Goal: Check status: Check status

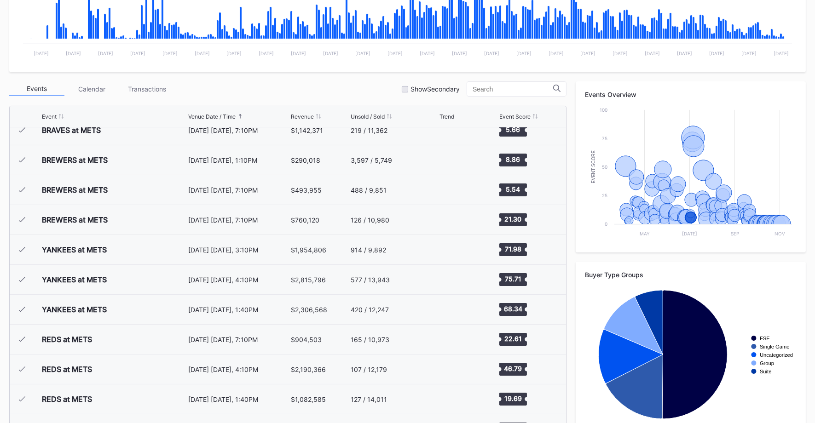
scroll to position [272, 0]
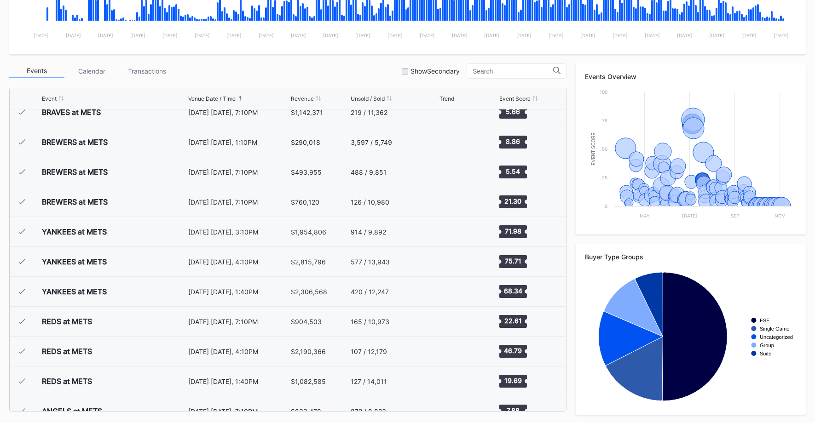
click at [576, 224] on div "Events Overview Created with Highcharts 11.2.0 Event Score Chart title May Jul …" at bounding box center [691, 149] width 230 height 171
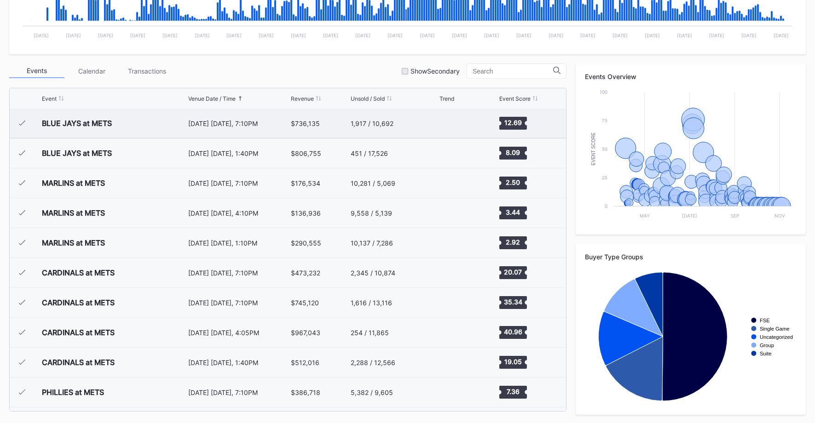
scroll to position [0, 0]
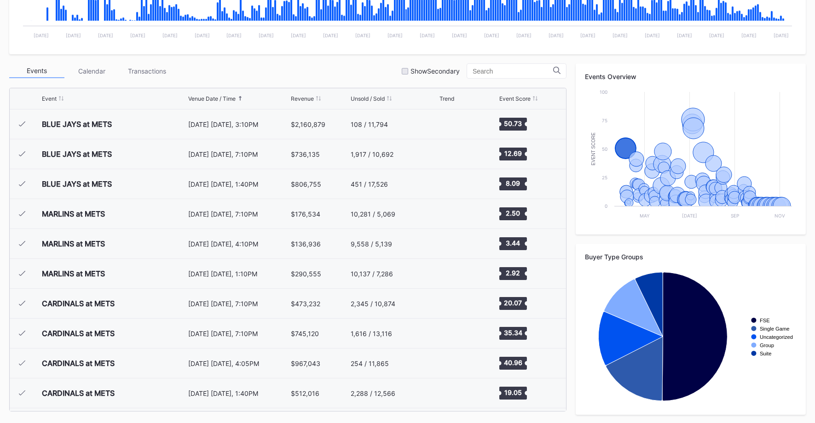
click at [146, 65] on div "Transactions" at bounding box center [147, 71] width 55 height 14
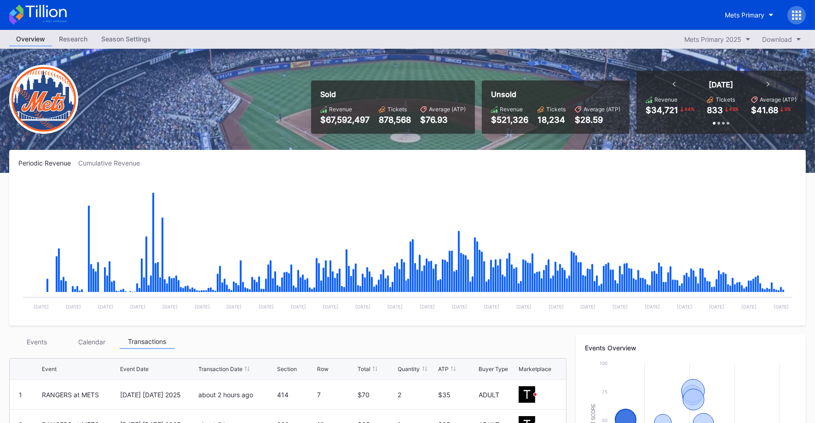
click at [793, 14] on icon at bounding box center [793, 15] width 2 height 2
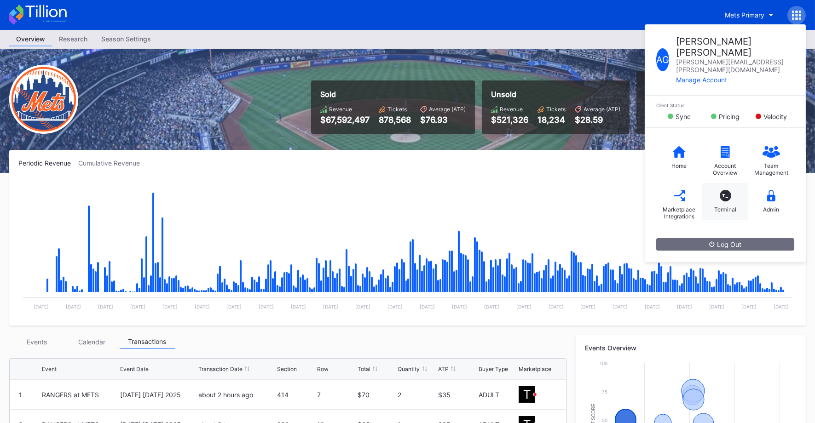
click at [730, 190] on div "T_" at bounding box center [726, 196] width 12 height 12
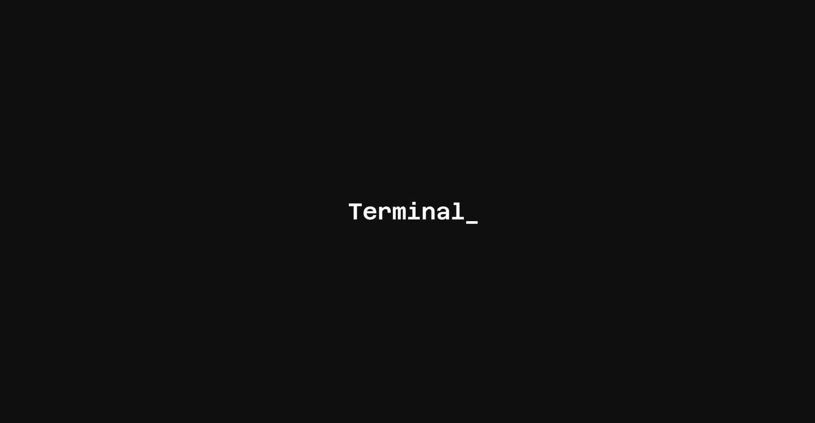
click at [514, 91] on div at bounding box center [407, 211] width 815 height 423
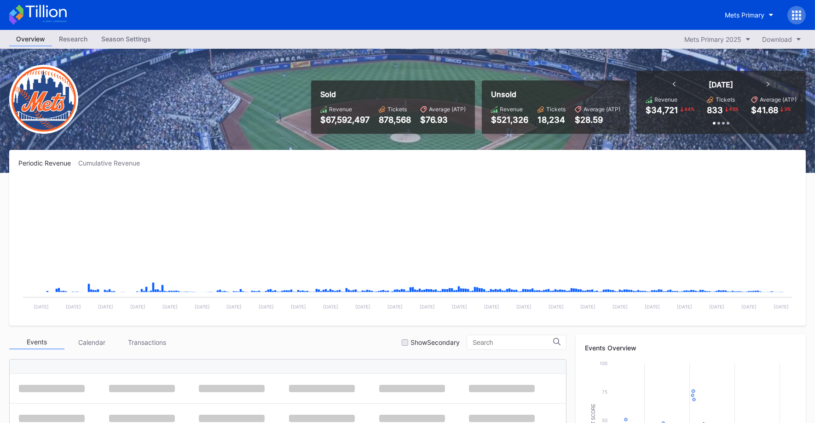
scroll to position [2124, 0]
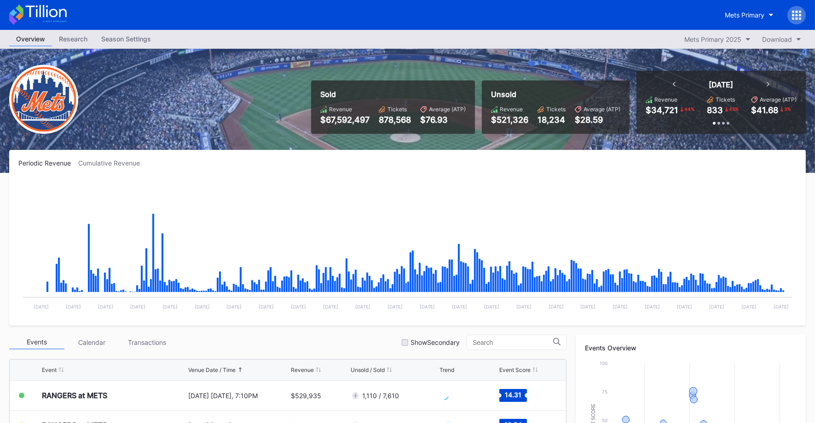
click at [792, 17] on icon at bounding box center [796, 15] width 9 height 9
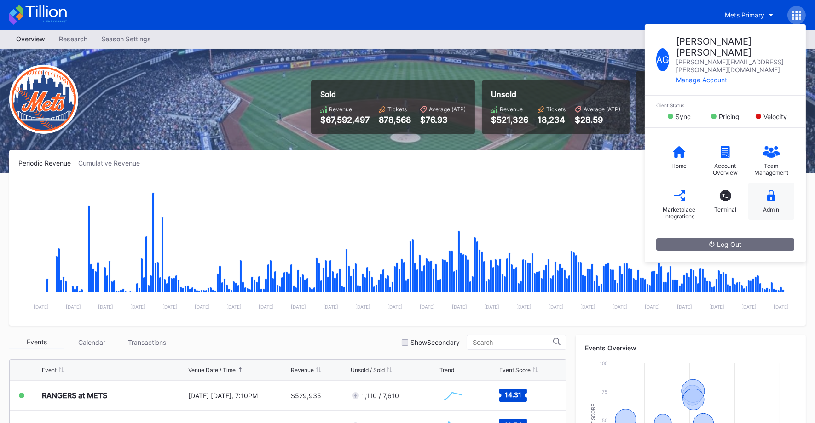
click at [768, 190] on icon at bounding box center [771, 196] width 8 height 12
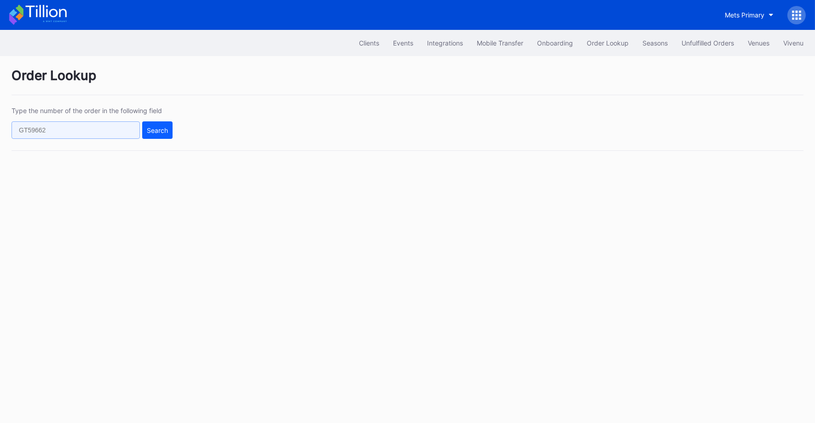
click at [57, 133] on input "text" at bounding box center [76, 130] width 128 height 17
click at [85, 133] on input "text" at bounding box center [76, 130] width 128 height 17
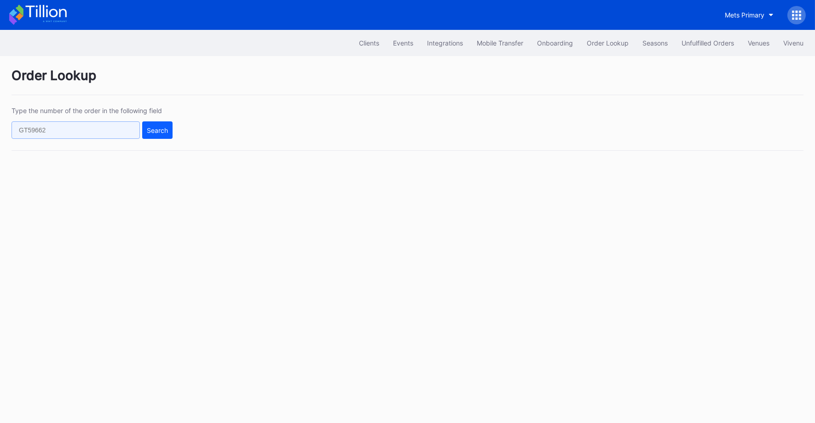
paste input "272222966"
click at [144, 133] on button "Search" at bounding box center [157, 130] width 30 height 17
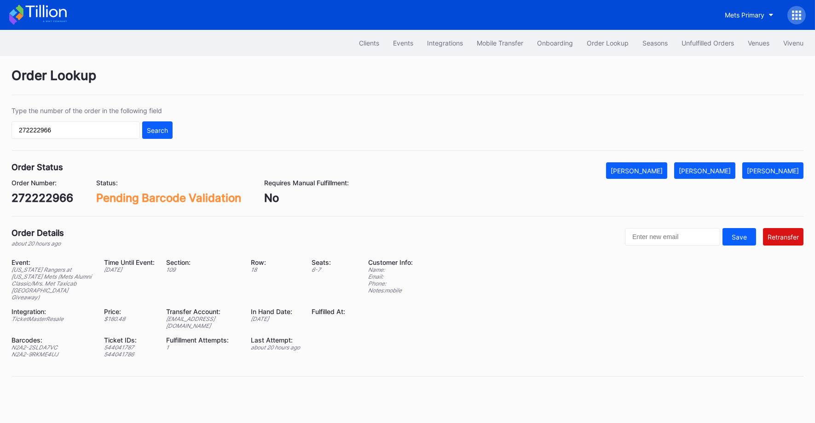
click at [163, 196] on div "Pending Barcode Validation" at bounding box center [168, 197] width 145 height 13
click at [279, 262] on div "Row:" at bounding box center [275, 263] width 49 height 8
click at [209, 203] on div "Pending Barcode Validation" at bounding box center [168, 197] width 145 height 13
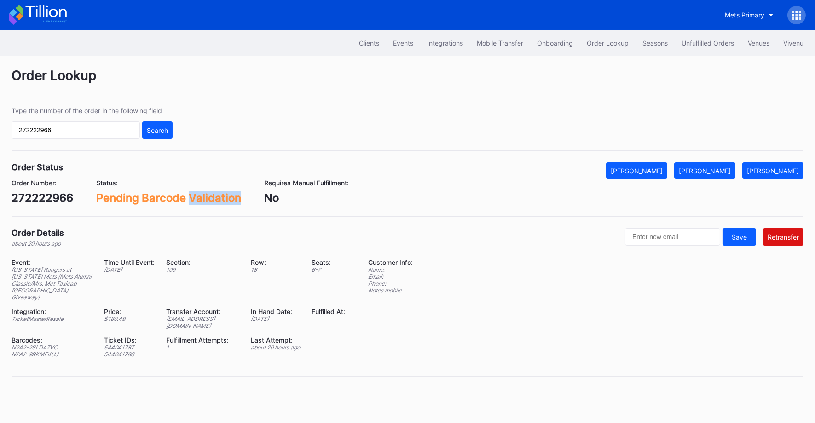
click at [209, 203] on div "Pending Barcode Validation" at bounding box center [168, 197] width 145 height 13
click at [220, 201] on div "Pending Barcode Validation" at bounding box center [168, 197] width 145 height 13
click at [117, 130] on input "272222966" at bounding box center [76, 130] width 128 height 17
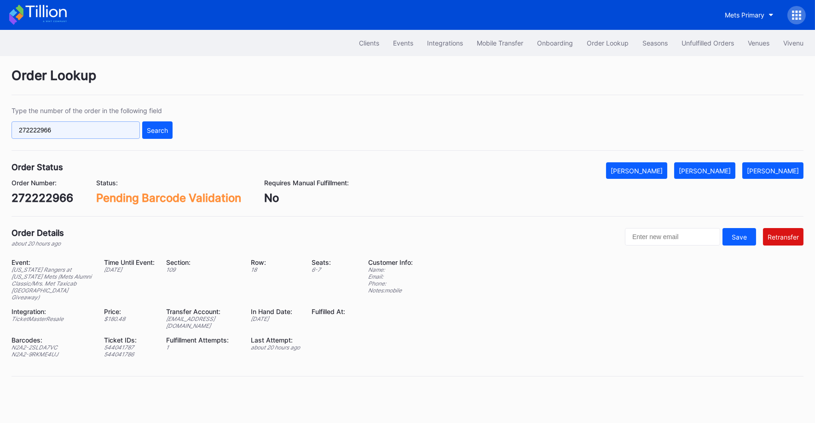
paste input "641"
type input "272222641"
click at [160, 127] on div "Search" at bounding box center [157, 131] width 21 height 8
click at [88, 133] on input "272222641" at bounding box center [76, 130] width 128 height 17
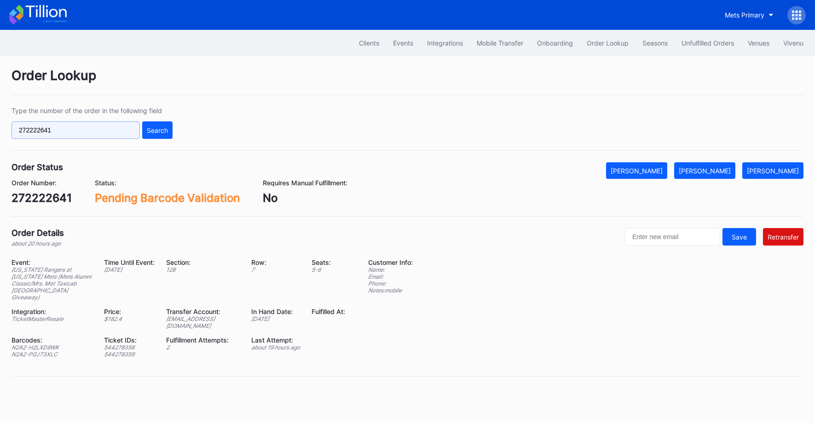
paste input "185"
click at [154, 129] on div "Search" at bounding box center [157, 131] width 21 height 8
click at [95, 130] on input "272221851" at bounding box center [76, 130] width 128 height 17
click at [54, 203] on div "272222966" at bounding box center [43, 197] width 62 height 13
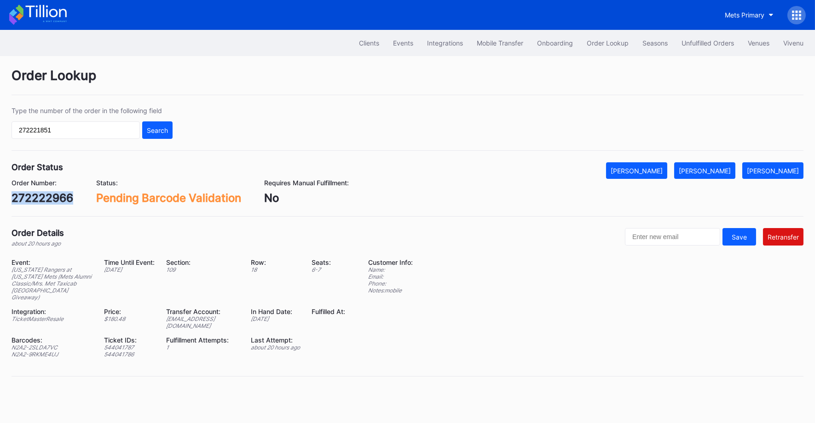
click at [54, 203] on div "272222966" at bounding box center [43, 197] width 62 height 13
click at [47, 146] on div "Type the number of the order in the following field 272221851 Search" at bounding box center [408, 129] width 792 height 44
click at [93, 132] on input "272221851" at bounding box center [76, 130] width 128 height 17
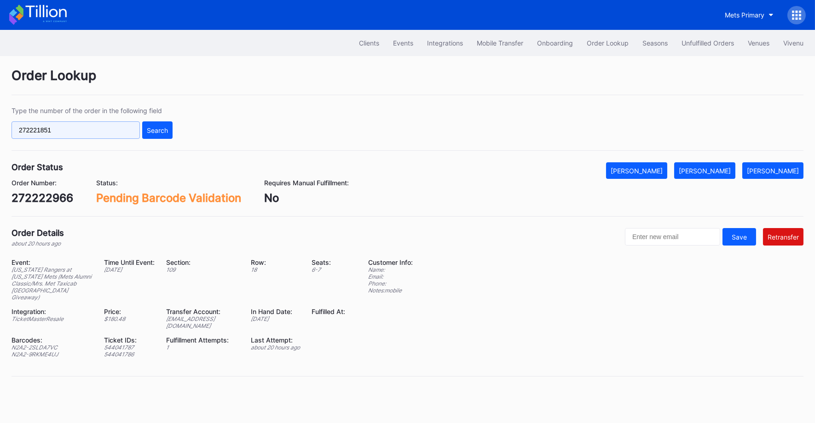
paste input "095"
click at [169, 130] on button "Search" at bounding box center [157, 130] width 30 height 17
click at [49, 135] on input "272221095" at bounding box center [76, 130] width 128 height 17
click at [65, 132] on input "272221095" at bounding box center [76, 130] width 128 height 17
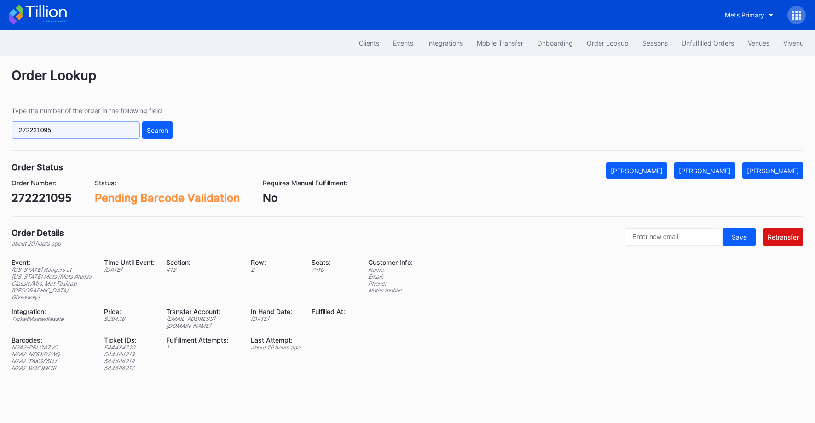
click at [65, 132] on input "272221095" at bounding box center [76, 130] width 128 height 17
paste input "2966"
click at [156, 132] on div "Search" at bounding box center [157, 131] width 21 height 8
click at [166, 193] on div "Pending Barcode Validation" at bounding box center [168, 197] width 145 height 13
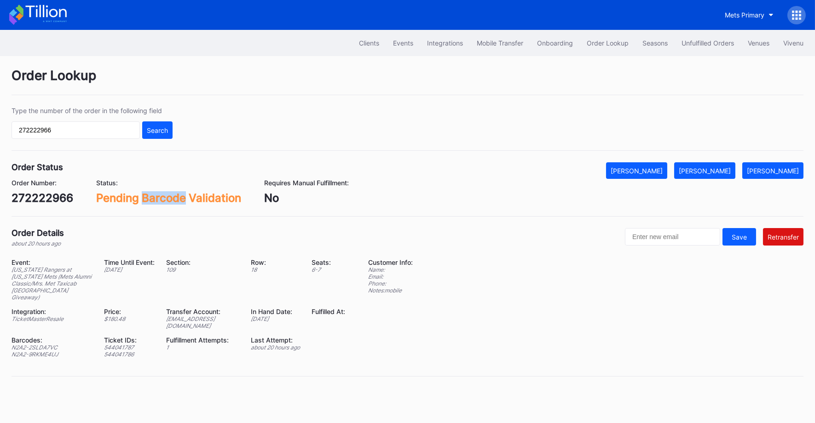
click at [166, 193] on div "Pending Barcode Validation" at bounding box center [168, 197] width 145 height 13
copy div "Pending Barcode Validation"
click at [62, 133] on input "272222966" at bounding box center [76, 130] width 128 height 17
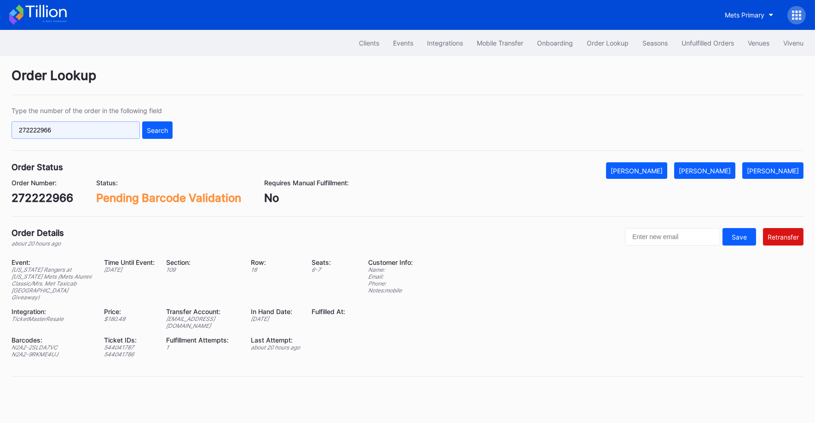
paste input "641"
click at [187, 127] on div "Type the number of the order in the following field 272222641 Search" at bounding box center [408, 129] width 792 height 44
click at [162, 127] on div "Search" at bounding box center [157, 131] width 21 height 8
click at [118, 202] on div "Pending Barcode Validation" at bounding box center [167, 197] width 145 height 13
click at [117, 197] on div "Pending Barcode Validation" at bounding box center [167, 197] width 145 height 13
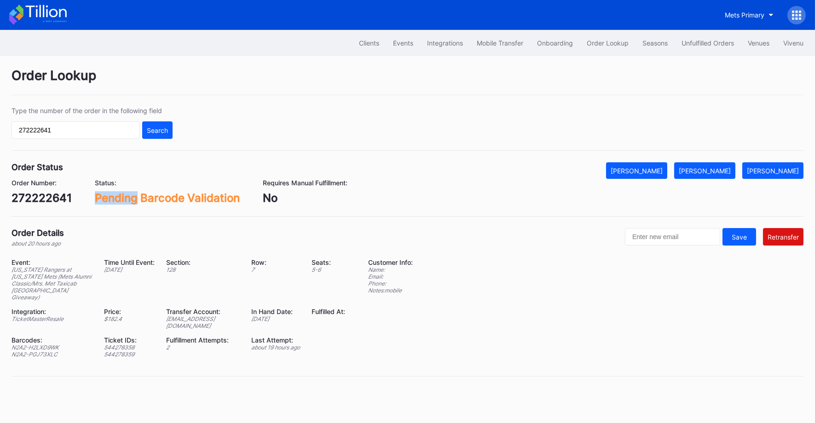
click at [117, 197] on div "Pending Barcode Validation" at bounding box center [167, 197] width 145 height 13
click at [216, 201] on div "Pending Barcode Validation" at bounding box center [167, 197] width 145 height 13
copy div "Pending Barcode Validation"
click at [190, 316] on div "ed-8158582@eventdynamic.com" at bounding box center [204, 323] width 74 height 14
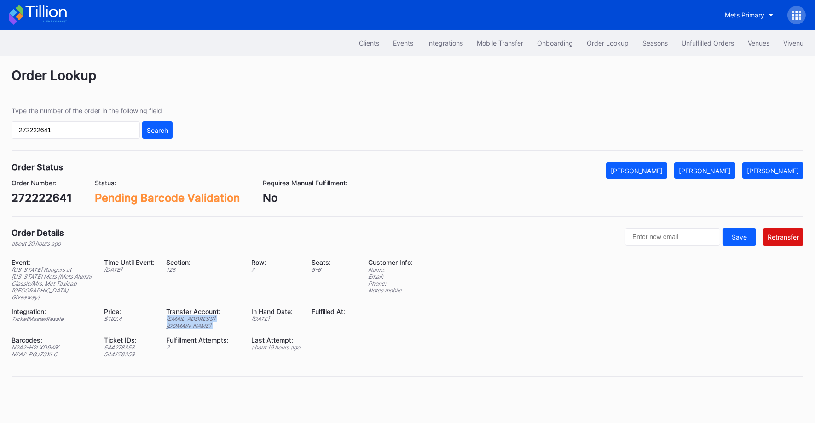
click at [190, 316] on div "ed-8158582@eventdynamic.com" at bounding box center [204, 323] width 74 height 14
click at [93, 130] on input "272222641" at bounding box center [76, 130] width 128 height 17
click at [44, 131] on input "272222641" at bounding box center [76, 130] width 128 height 17
paste input "185"
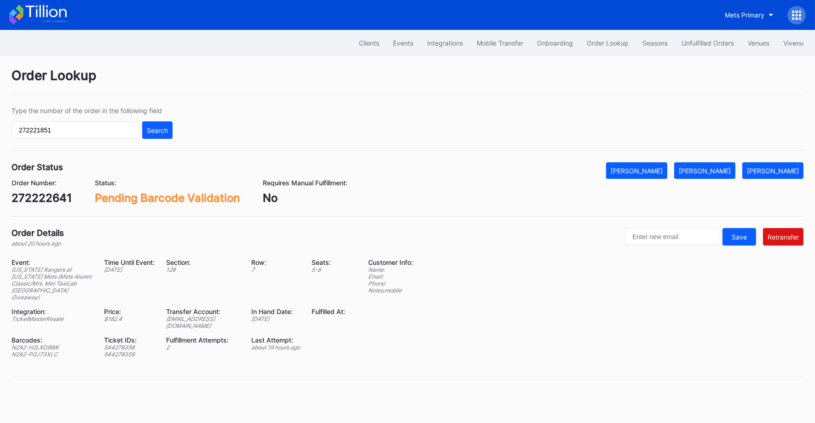
click at [173, 127] on div "Type the number of the order in the following field 272221851 Search" at bounding box center [408, 129] width 792 height 44
click at [162, 133] on div "Search" at bounding box center [157, 131] width 21 height 8
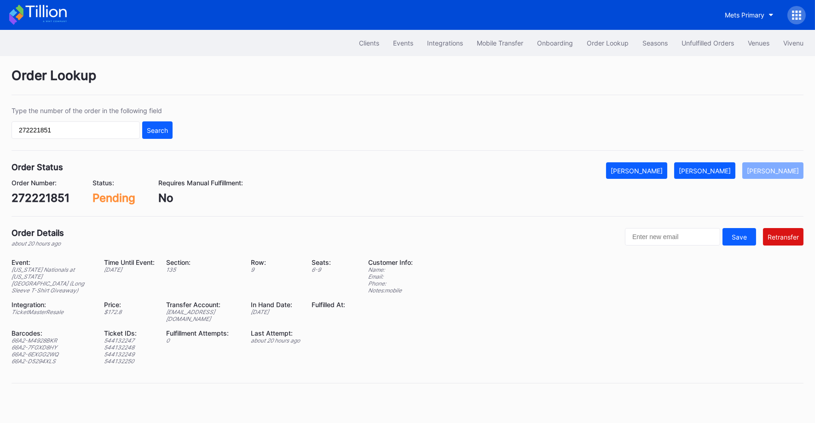
click at [102, 197] on div "Pending" at bounding box center [114, 197] width 43 height 13
copy div "Pending"
click at [84, 134] on input "272221851" at bounding box center [76, 130] width 128 height 17
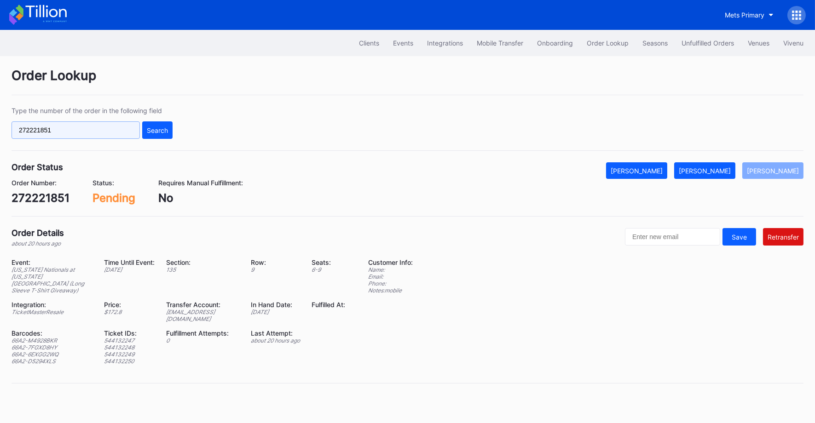
paste input "400"
click at [160, 128] on div "Search" at bounding box center [157, 131] width 21 height 8
click at [107, 204] on div "Order Status Mark Cancelled Mark Fulfilled Mark Pending Order Number: 272221400…" at bounding box center [408, 189] width 792 height 54
click at [109, 199] on div "Pending" at bounding box center [117, 197] width 43 height 13
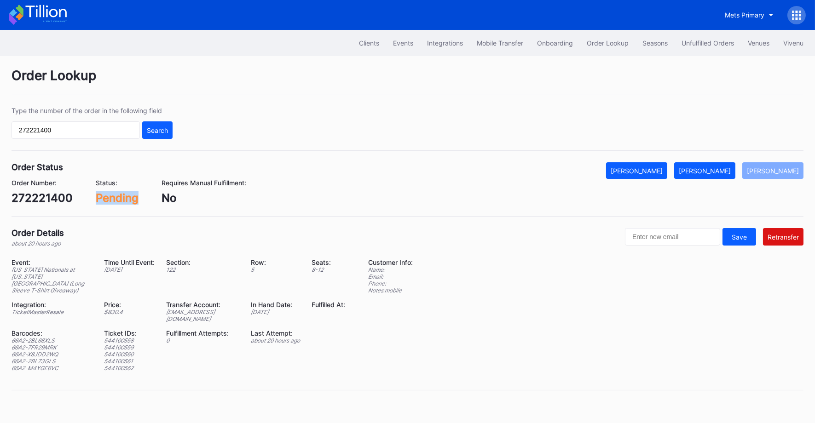
click at [109, 199] on div "Pending" at bounding box center [117, 197] width 43 height 13
copy div "Pending"
click at [91, 131] on input "272221400" at bounding box center [76, 130] width 128 height 17
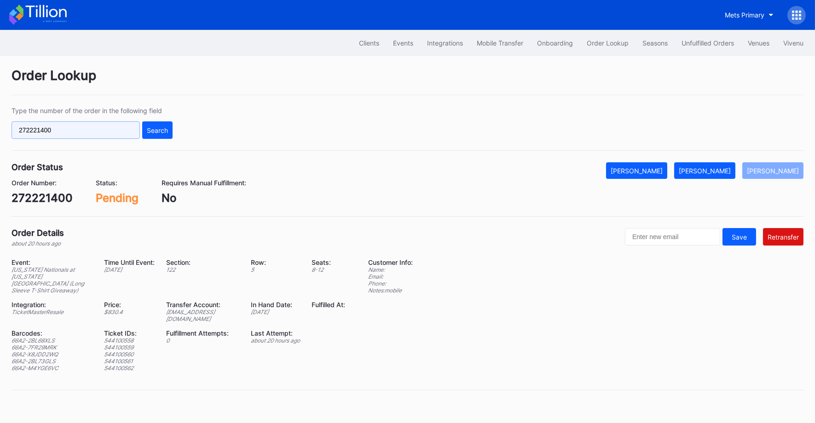
paste input "095"
click at [154, 130] on div "Search" at bounding box center [157, 131] width 21 height 8
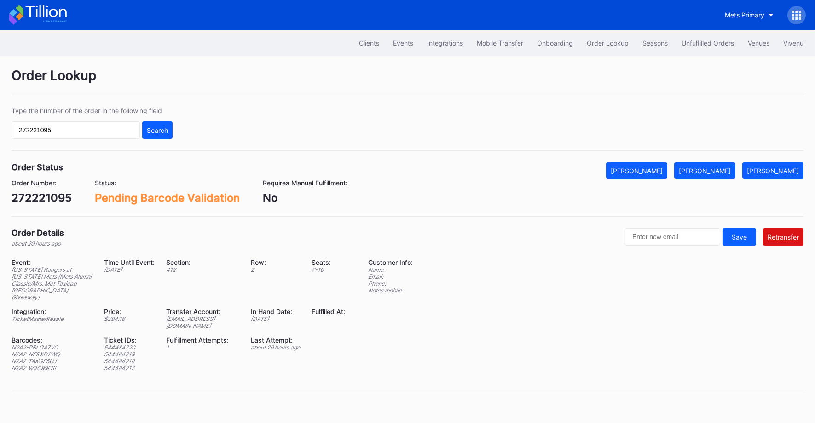
click at [183, 205] on div "Order Status Mark Cancelled Mark Fulfilled Mark Pending Order Number: 272221095…" at bounding box center [408, 189] width 792 height 54
click at [183, 202] on div "Pending Barcode Validation" at bounding box center [167, 197] width 145 height 13
copy div "Pending Barcode Validation"
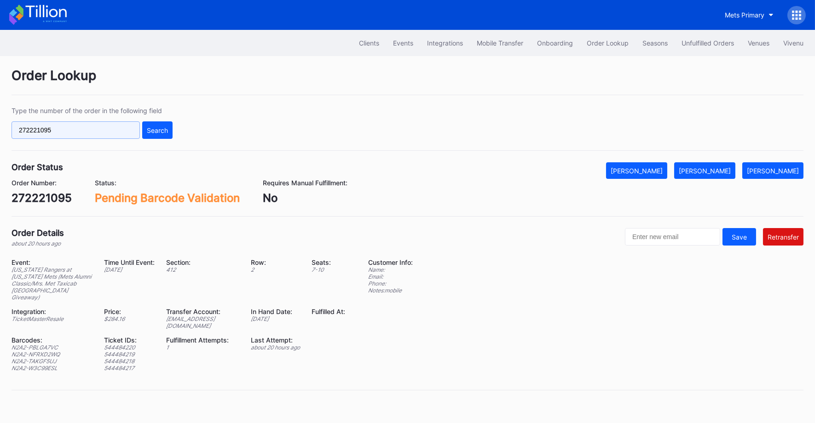
click at [76, 135] on input "272221095" at bounding box center [76, 130] width 128 height 17
paste input "0864"
click at [151, 133] on button "Search" at bounding box center [157, 130] width 30 height 17
click at [138, 193] on div "Pending Barcode Validation" at bounding box center [169, 197] width 145 height 13
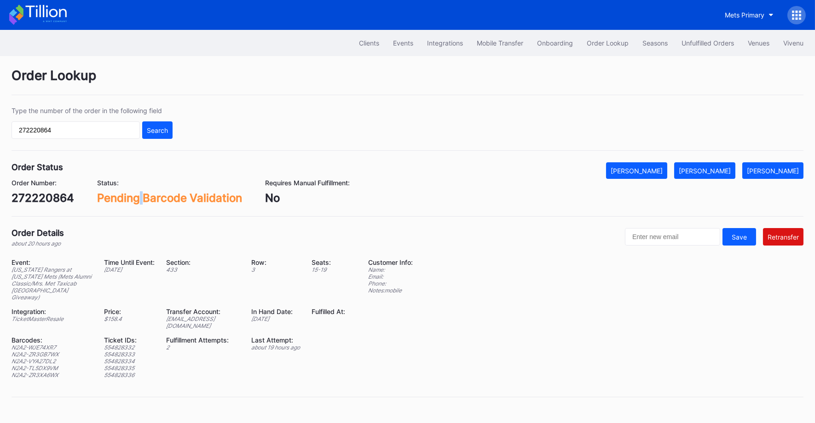
click at [138, 193] on div "Pending Barcode Validation" at bounding box center [169, 197] width 145 height 13
click at [124, 199] on div "Pending Barcode Validation" at bounding box center [169, 197] width 145 height 13
click at [204, 201] on div "Pending Barcode Validation" at bounding box center [169, 197] width 145 height 13
copy div "Pending Barcode Validation"
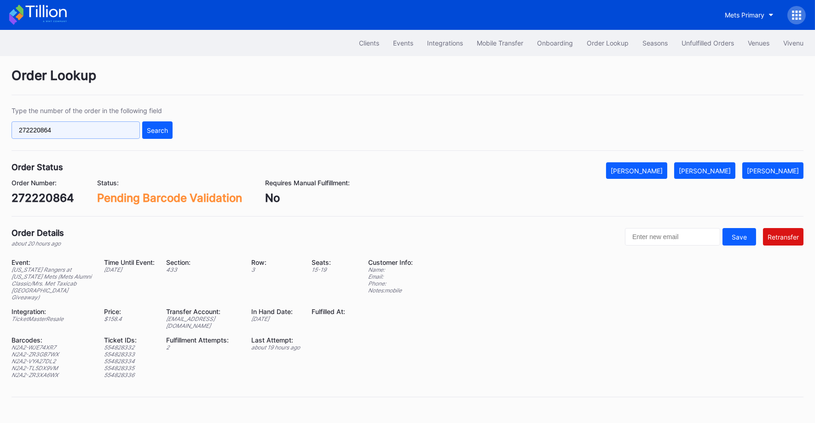
click at [66, 130] on input "272220864" at bounding box center [76, 130] width 128 height 17
paste input "09"
click at [155, 136] on button "Search" at bounding box center [157, 130] width 30 height 17
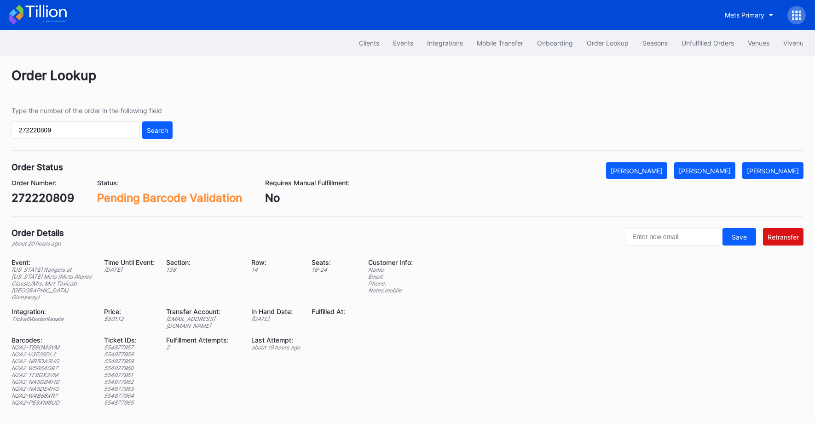
click at [111, 193] on div "Pending Barcode Validation" at bounding box center [169, 197] width 145 height 13
click at [220, 195] on div "Pending Barcode Validation" at bounding box center [169, 197] width 145 height 13
copy div "Pending Barcode Validation"
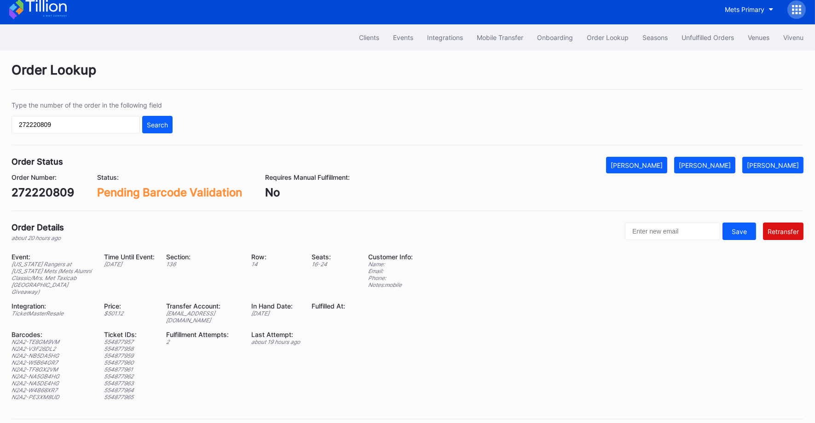
click at [53, 110] on div "Type the number of the order in the following field 272220809 Search" at bounding box center [92, 117] width 161 height 32
click at [53, 130] on input "272220809" at bounding box center [76, 124] width 128 height 17
paste input "604"
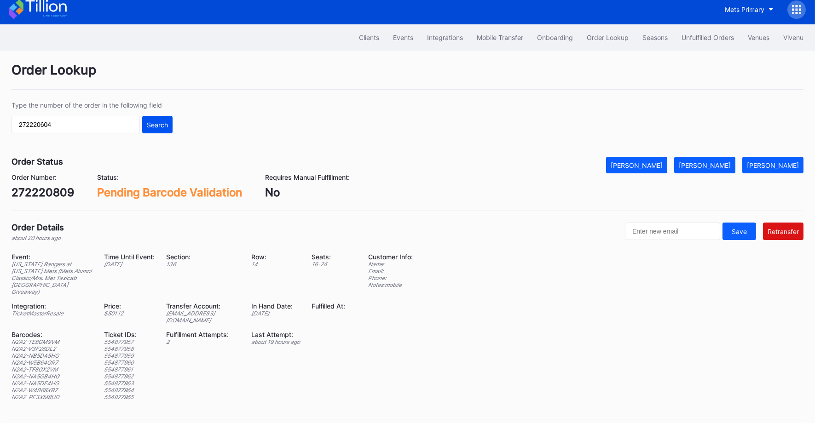
click at [153, 123] on div "Search" at bounding box center [157, 125] width 21 height 8
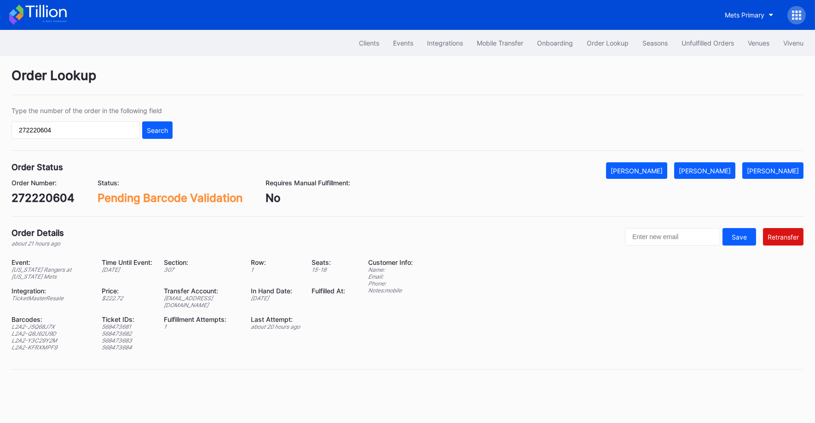
click at [110, 198] on div "Pending Barcode Validation" at bounding box center [170, 197] width 145 height 13
click at [204, 199] on div "Pending Barcode Validation" at bounding box center [170, 197] width 145 height 13
copy div "Pending Barcode Validation"
click at [86, 123] on input "272220604" at bounding box center [76, 130] width 128 height 17
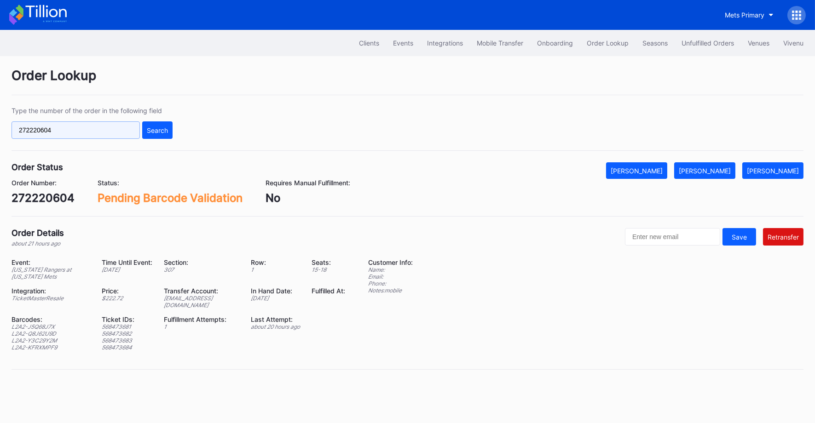
click at [86, 123] on input "272220604" at bounding box center [76, 130] width 128 height 17
paste input "18995"
click at [147, 130] on div "Search" at bounding box center [157, 131] width 21 height 8
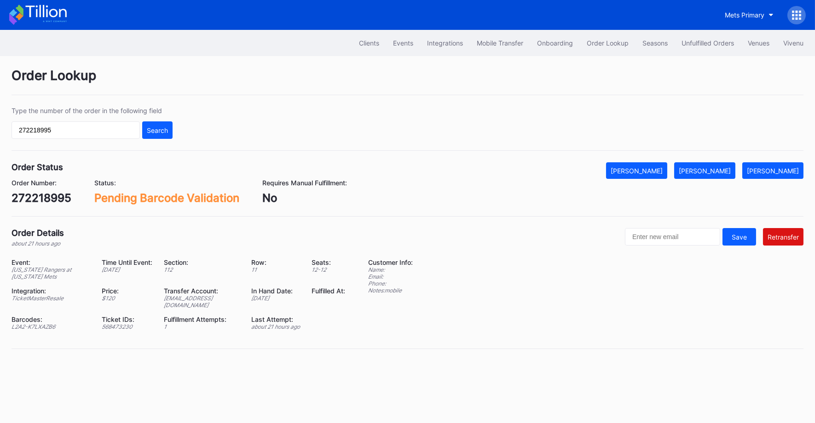
click at [124, 194] on div "Pending Barcode Validation" at bounding box center [166, 197] width 145 height 13
click at [216, 203] on div "Pending Barcode Validation" at bounding box center [166, 197] width 145 height 13
copy div "Pending Barcode Validation"
click at [444, 215] on div "Order Lookup Type the number of the order in the following field 272218995 Sear…" at bounding box center [407, 214] width 815 height 316
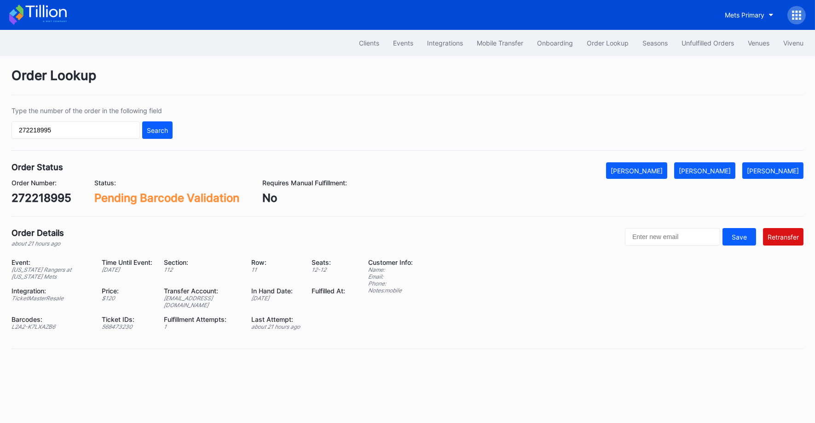
click at [338, 142] on div "Type the number of the order in the following field 272218995 Search" at bounding box center [408, 129] width 792 height 44
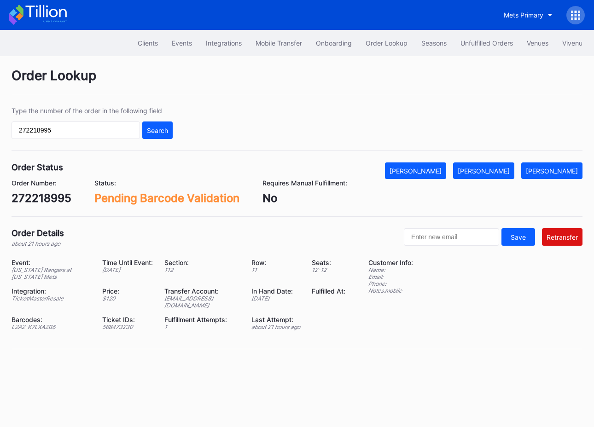
click at [82, 136] on input "272218995" at bounding box center [76, 130] width 128 height 17
paste input "22966"
type input "272222966"
click at [154, 128] on div "Search" at bounding box center [157, 131] width 21 height 8
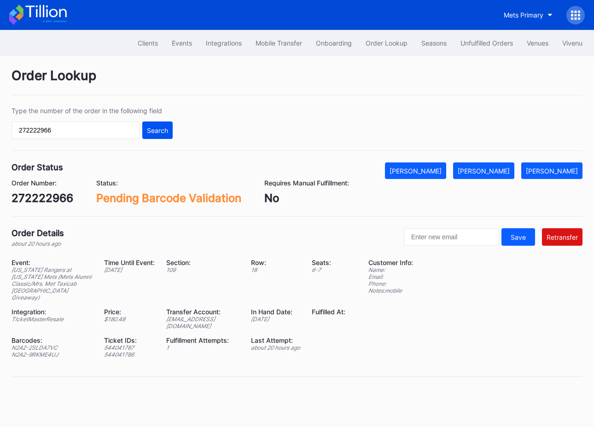
click at [156, 132] on div "Search" at bounding box center [157, 131] width 21 height 8
click at [202, 134] on div "Type the number of the order in the following field 272222966 Search" at bounding box center [297, 129] width 571 height 44
click at [153, 130] on div "Search" at bounding box center [157, 131] width 21 height 8
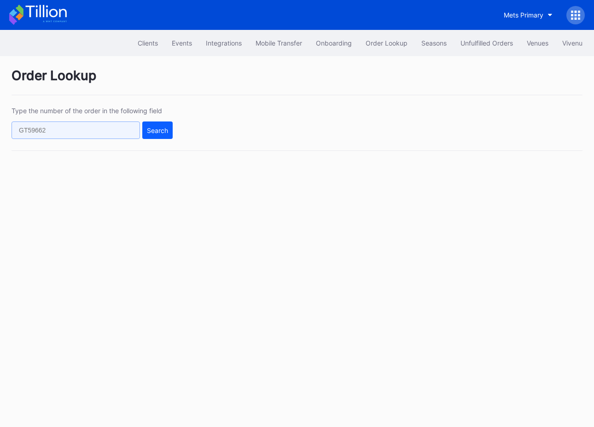
click at [97, 130] on input "text" at bounding box center [76, 130] width 128 height 17
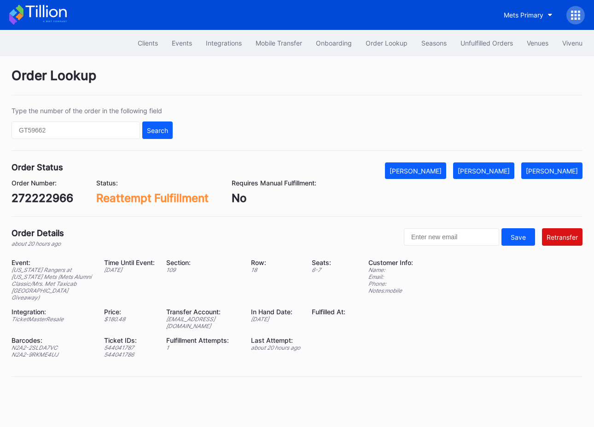
click at [66, 193] on div "272222966" at bounding box center [43, 197] width 62 height 13
click at [71, 287] on div "[US_STATE] Rangers at [US_STATE] Mets (Mets Alumni Classic/Mrs. Met Taxicab [GE…" at bounding box center [52, 283] width 81 height 35
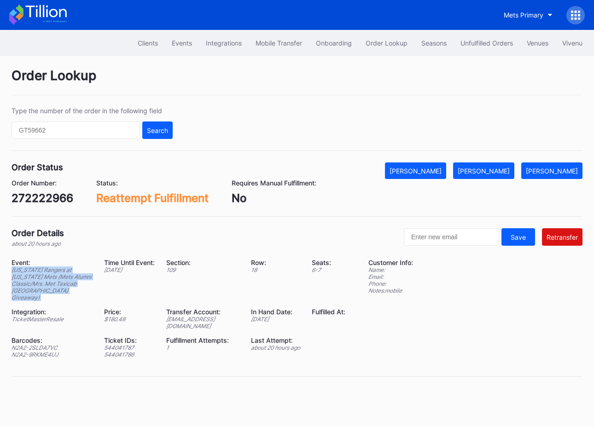
click at [71, 287] on div "[US_STATE] Rangers at [US_STATE] Mets (Mets Alumni Classic/Mrs. Met Taxicab [GE…" at bounding box center [52, 283] width 81 height 35
click at [75, 291] on div "Event: Texas Rangers at New York Mets (Mets Alumni Classic/Mrs. Met Taxicab Bob…" at bounding box center [184, 312] width 345 height 106
click at [116, 336] on div "Ticket IDs:" at bounding box center [129, 340] width 51 height 8
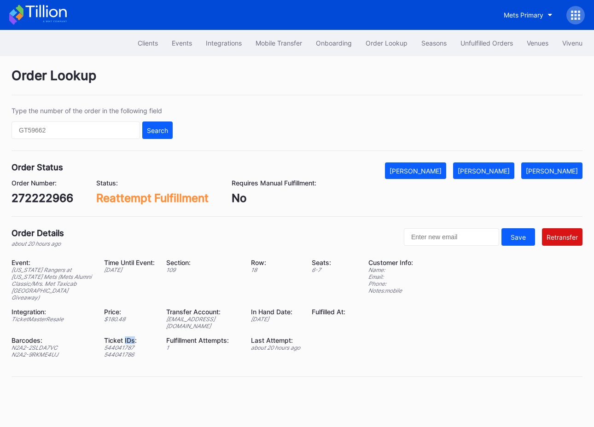
click at [116, 336] on div "Ticket IDs:" at bounding box center [129, 340] width 51 height 8
click at [115, 344] on div "544041787" at bounding box center [129, 347] width 51 height 7
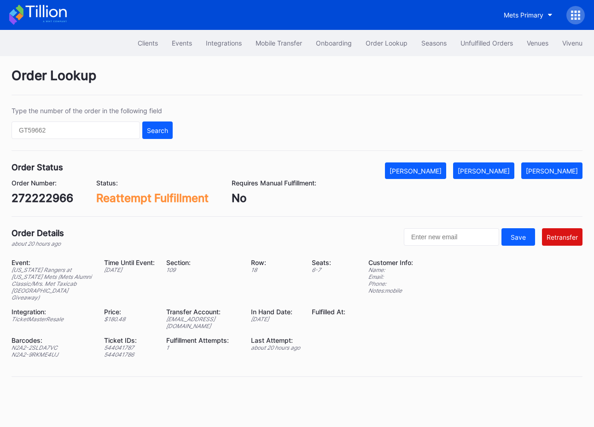
click at [114, 351] on div "544041786" at bounding box center [129, 354] width 51 height 7
click at [205, 336] on div "Fulfillment Attempts:" at bounding box center [202, 340] width 73 height 8
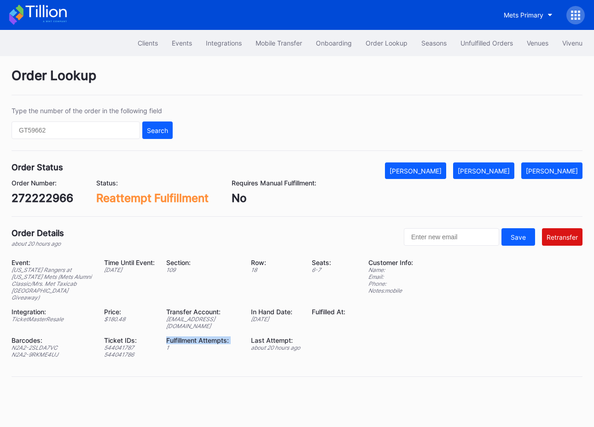
click at [205, 336] on div "Fulfillment Attempts:" at bounding box center [202, 340] width 73 height 8
click at [203, 344] on div "1" at bounding box center [202, 347] width 73 height 7
click at [281, 344] on div "about 20 hours ago" at bounding box center [275, 347] width 49 height 7
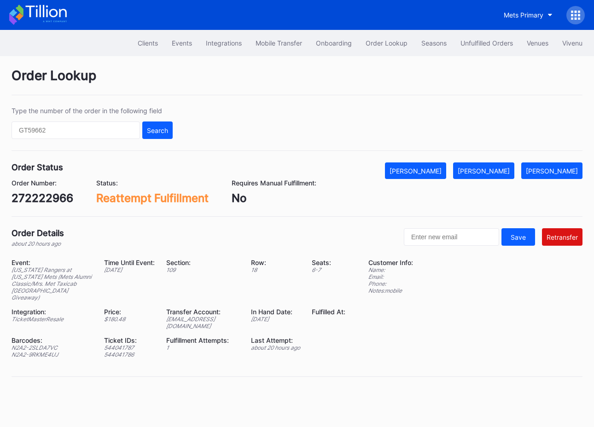
click at [281, 344] on div "about 20 hours ago" at bounding box center [275, 347] width 49 height 7
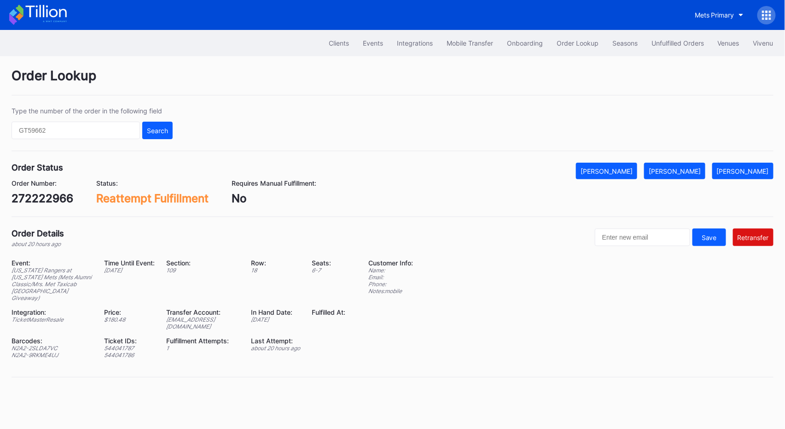
click at [168, 256] on div "Order Details about 20 hours ago Save Retransfer Event: Texas Rangers at New Yo…" at bounding box center [393, 302] width 762 height 149
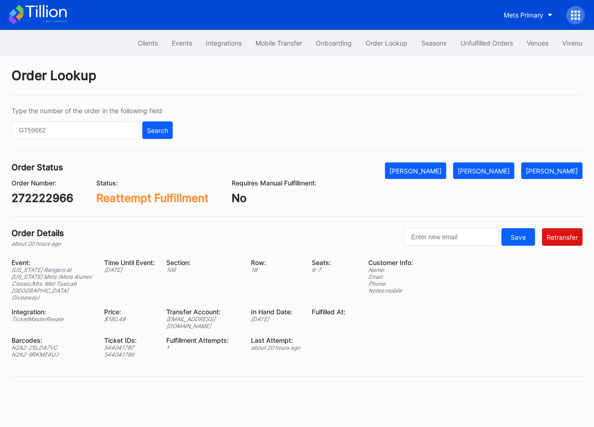
click at [281, 344] on div "about 20 hours ago" at bounding box center [275, 347] width 49 height 7
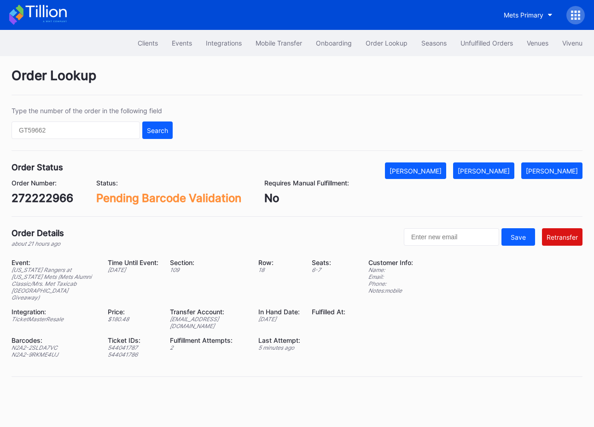
click at [216, 200] on div "Pending Barcode Validation" at bounding box center [168, 197] width 145 height 13
click at [222, 344] on div "2" at bounding box center [208, 347] width 77 height 7
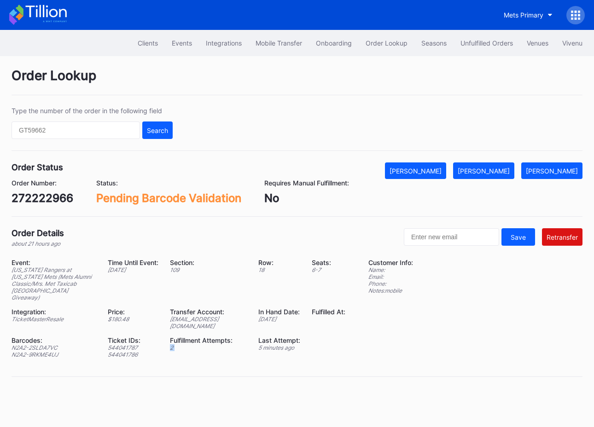
click at [222, 344] on div "2" at bounding box center [208, 347] width 77 height 7
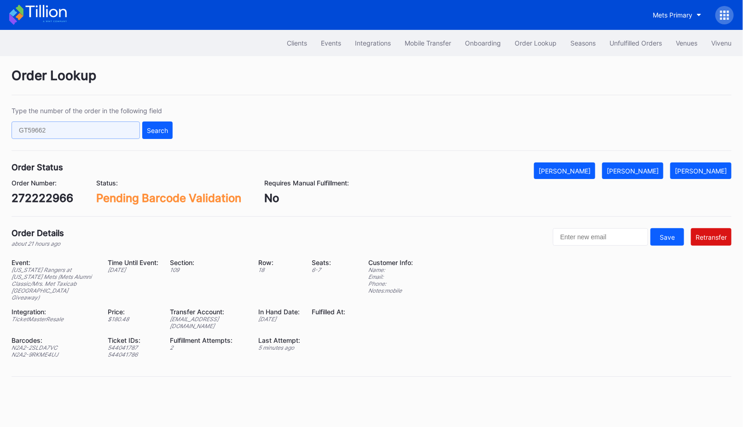
click at [81, 129] on input "text" at bounding box center [76, 130] width 128 height 17
click at [190, 216] on div "Order Lookup Type the number of the order in the following field Search Order S…" at bounding box center [371, 228] width 743 height 344
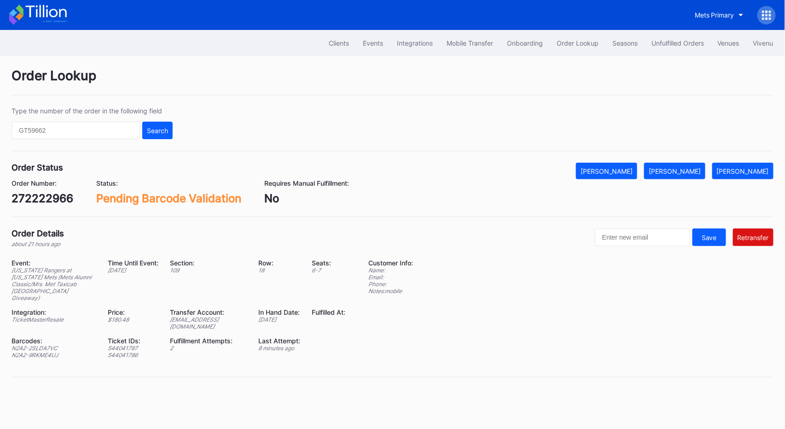
click at [170, 201] on div "Pending Barcode Validation" at bounding box center [168, 197] width 145 height 13
click at [170, 200] on div "Pending Barcode Validation" at bounding box center [168, 197] width 145 height 13
click at [212, 316] on div "[EMAIL_ADDRESS][DOMAIN_NAME]" at bounding box center [208, 323] width 77 height 14
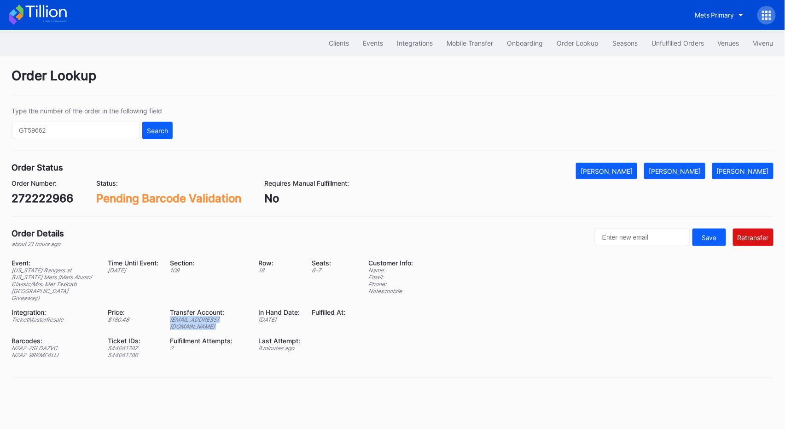
click at [212, 316] on div "[EMAIL_ADDRESS][DOMAIN_NAME]" at bounding box center [208, 323] width 77 height 14
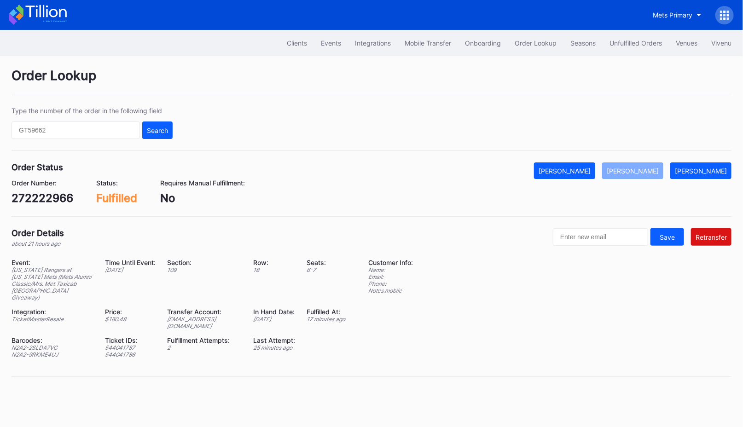
click at [122, 199] on div "Fulfilled" at bounding box center [116, 197] width 41 height 13
